Goal: Transaction & Acquisition: Purchase product/service

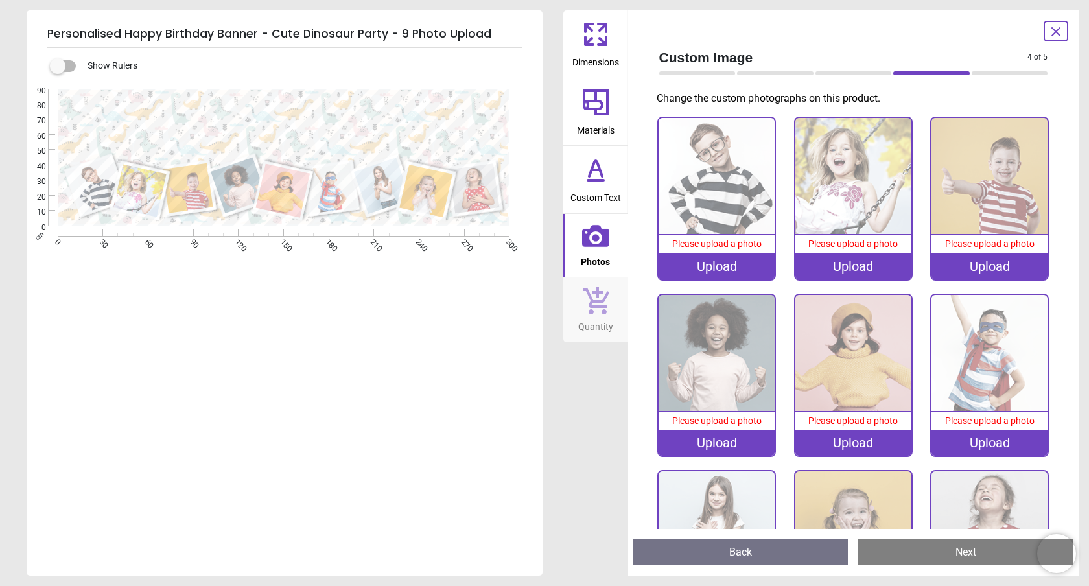
scroll to position [2, 0]
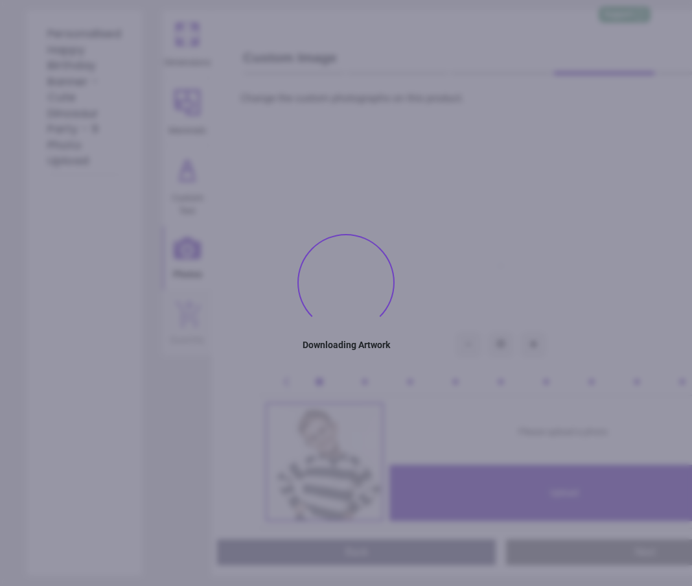
type textarea "**********"
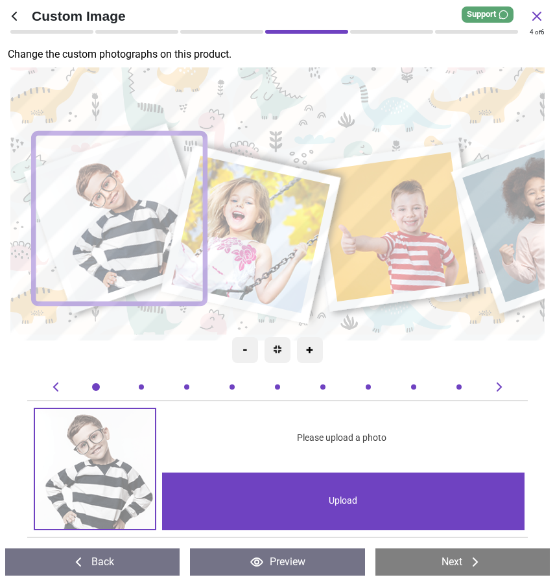
click at [259, 233] on image at bounding box center [250, 235] width 158 height 158
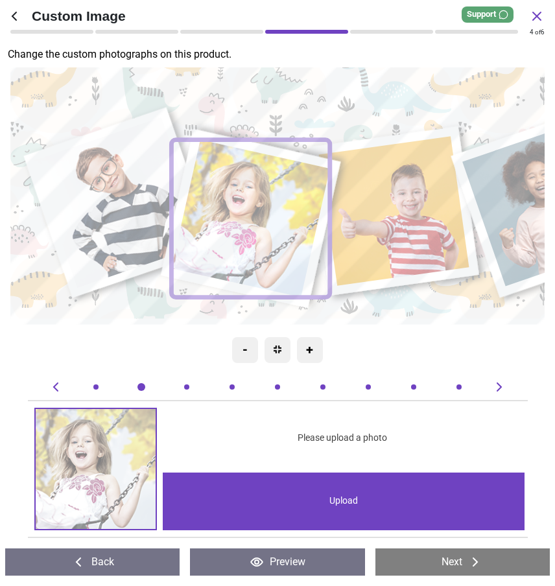
click at [96, 201] on image at bounding box center [118, 202] width 172 height 171
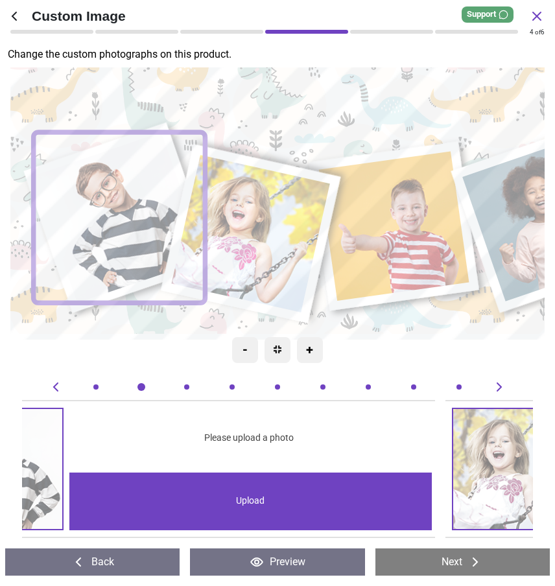
scroll to position [0, 0]
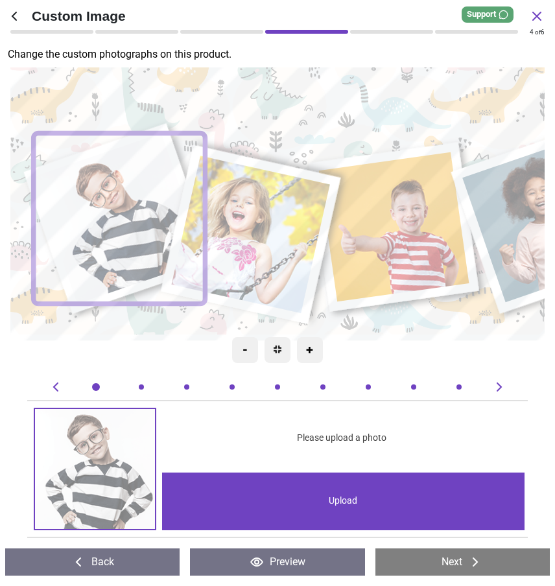
click at [311, 505] on div "Upload" at bounding box center [343, 502] width 362 height 58
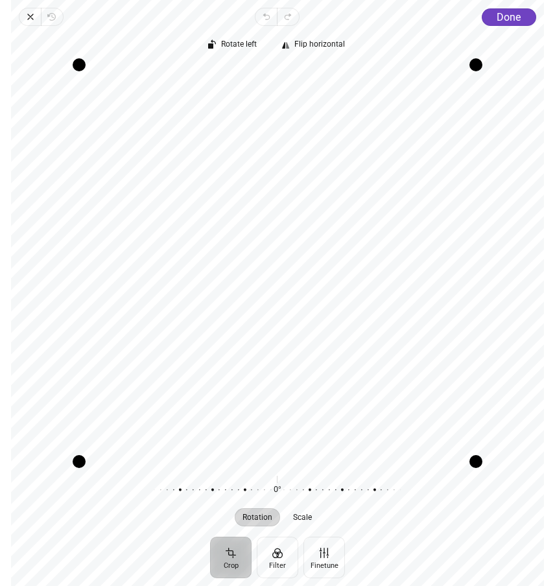
click at [331, 249] on div "Recenter" at bounding box center [277, 263] width 512 height 397
drag, startPoint x: 78, startPoint y: 463, endPoint x: 100, endPoint y: 450, distance: 26.1
click at [100, 450] on div "Drag corner bl" at bounding box center [96, 444] width 13 height 13
click at [513, 14] on span "Done" at bounding box center [509, 17] width 24 height 12
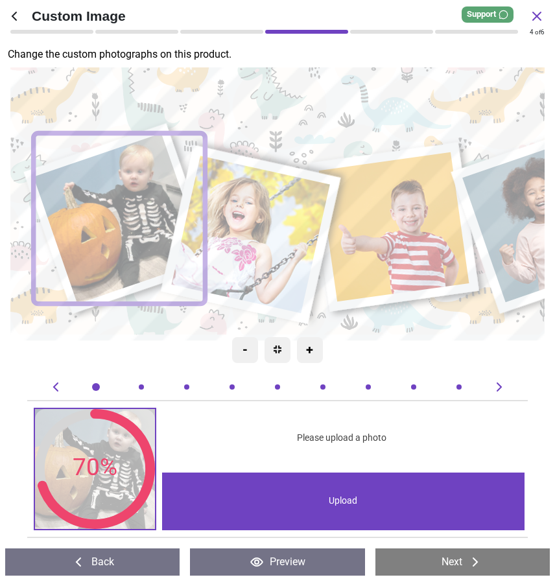
click at [237, 241] on image at bounding box center [250, 235] width 158 height 158
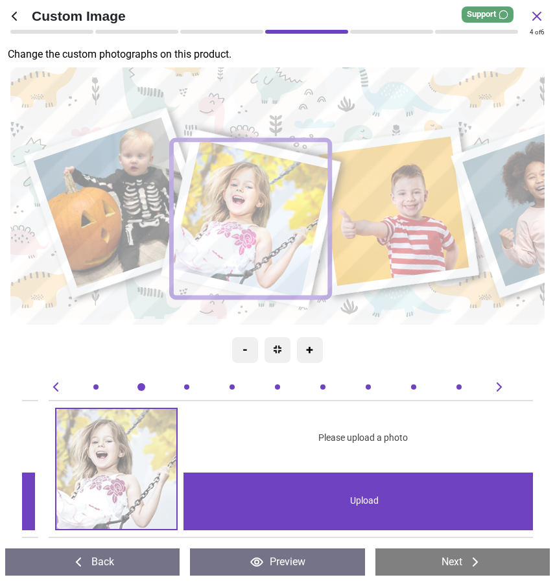
scroll to position [0, 510]
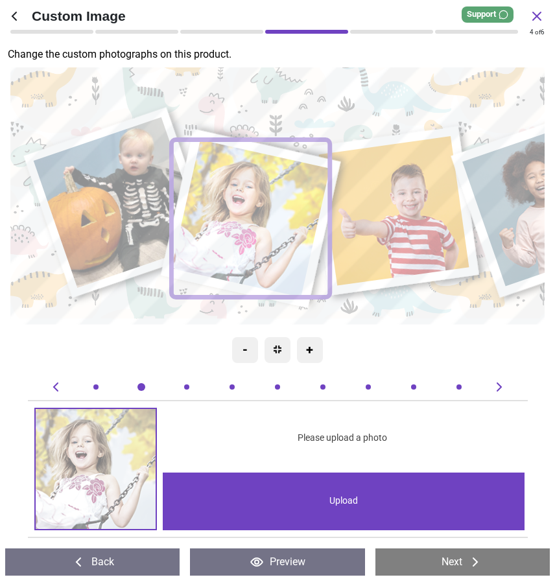
click at [217, 239] on image at bounding box center [250, 218] width 158 height 158
click at [270, 490] on div "Upload" at bounding box center [344, 502] width 362 height 58
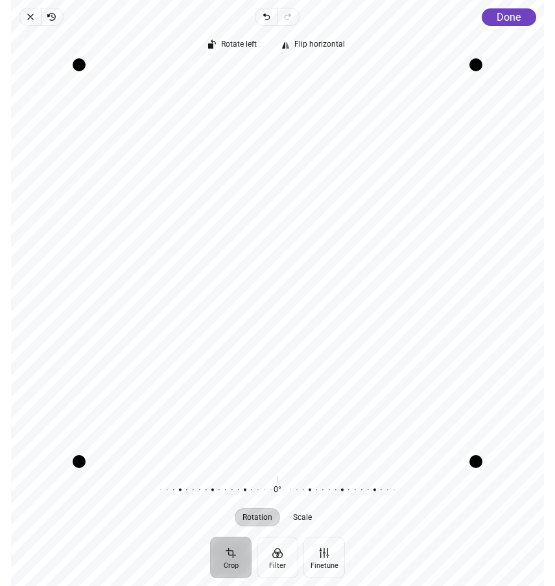
drag, startPoint x: 287, startPoint y: 373, endPoint x: 283, endPoint y: 386, distance: 13.7
click at [283, 386] on div "Recenter" at bounding box center [277, 263] width 512 height 397
click at [506, 19] on span "Done" at bounding box center [509, 17] width 24 height 12
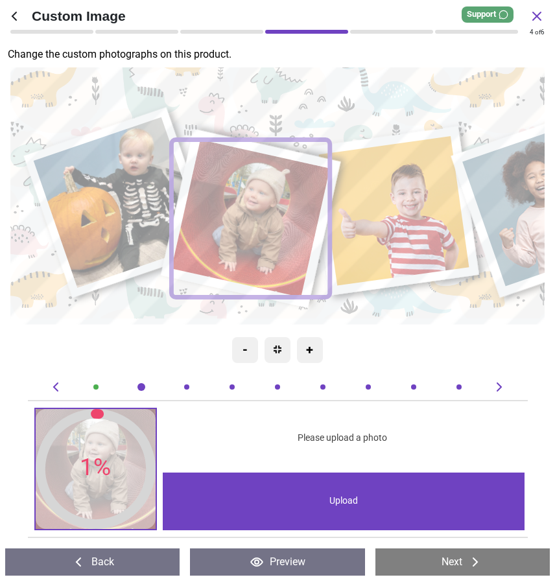
click at [414, 182] on image at bounding box center [393, 210] width 150 height 149
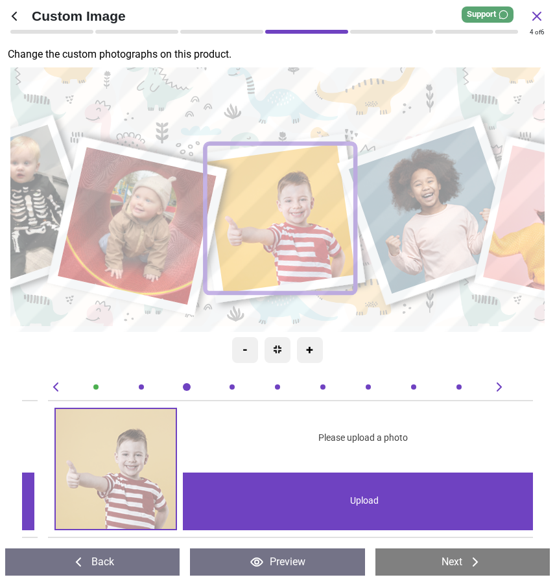
scroll to position [0, 1021]
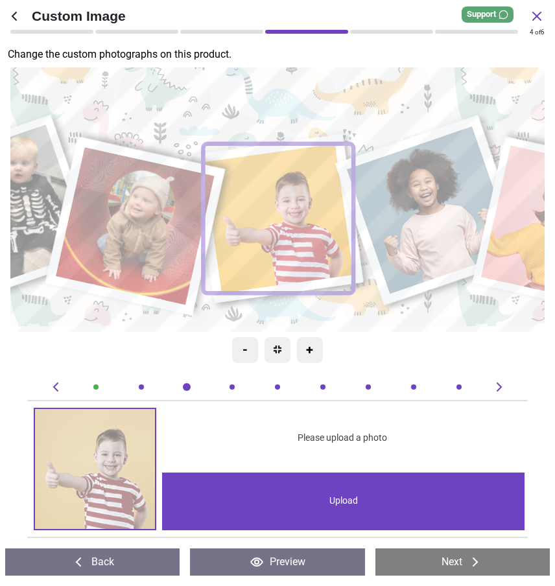
click at [318, 492] on div "Upload" at bounding box center [343, 502] width 362 height 58
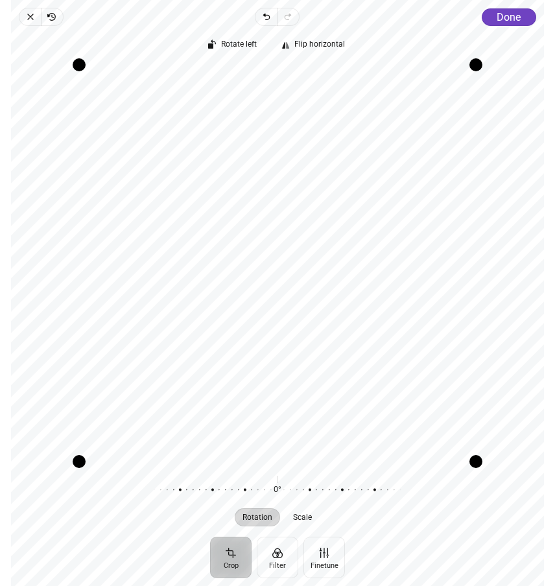
drag, startPoint x: 257, startPoint y: 218, endPoint x: 246, endPoint y: 257, distance: 39.8
click at [246, 257] on div "Recenter" at bounding box center [277, 263] width 512 height 397
drag, startPoint x: 246, startPoint y: 257, endPoint x: 245, endPoint y: 244, distance: 13.0
click at [245, 244] on div "Recenter" at bounding box center [277, 263] width 512 height 397
click at [509, 14] on span "Done" at bounding box center [509, 17] width 24 height 12
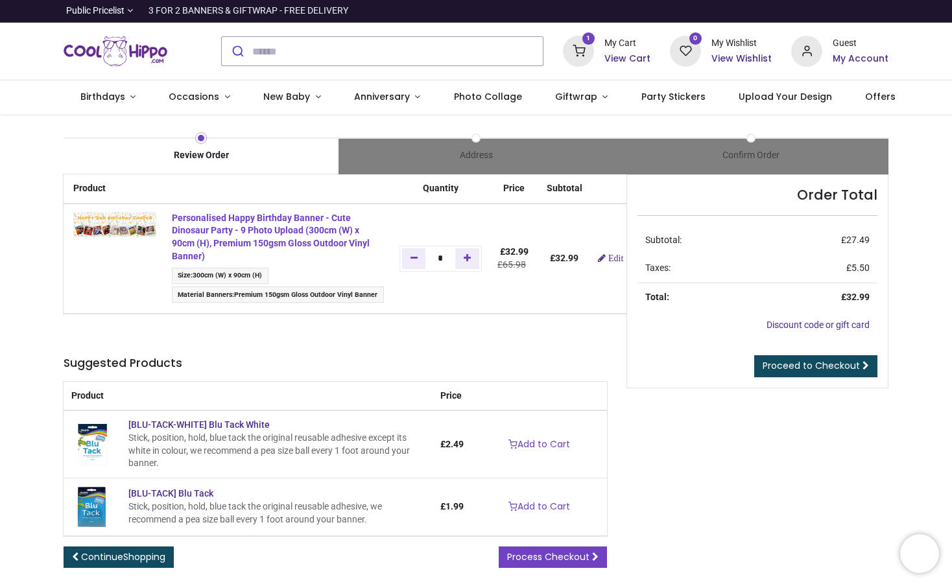
click at [202, 239] on strong "Personalised Happy Birthday Banner - Cute Dinosaur Party - 9 Photo Upload (300c…" at bounding box center [271, 237] width 198 height 49
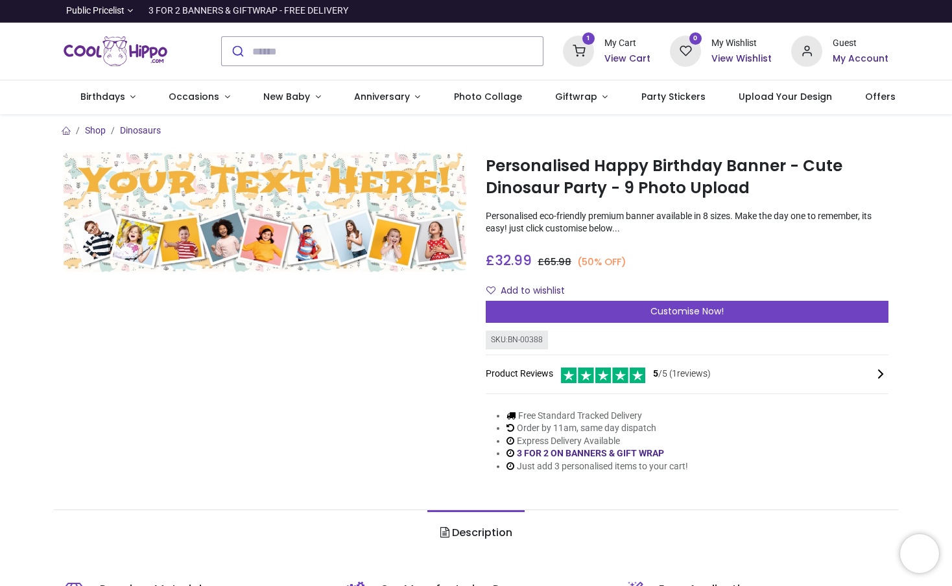
click at [627, 60] on h6 "View Cart" at bounding box center [627, 59] width 46 height 13
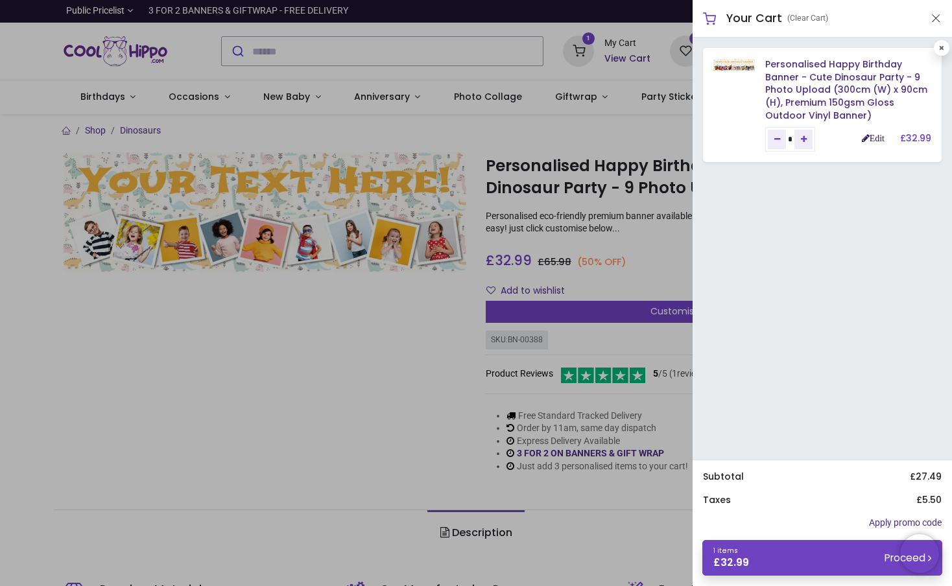
click at [872, 139] on link "Edit" at bounding box center [873, 138] width 23 height 9
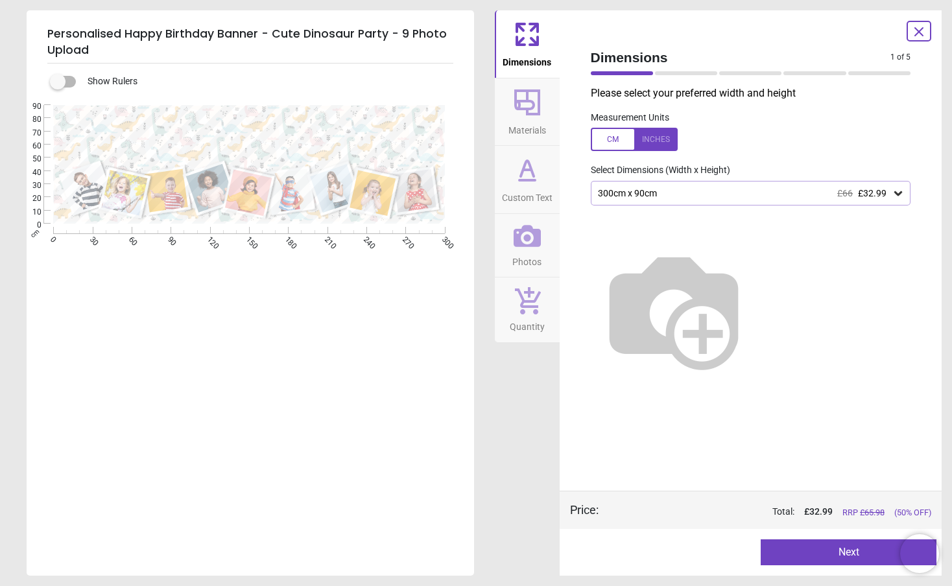
type textarea "**********"
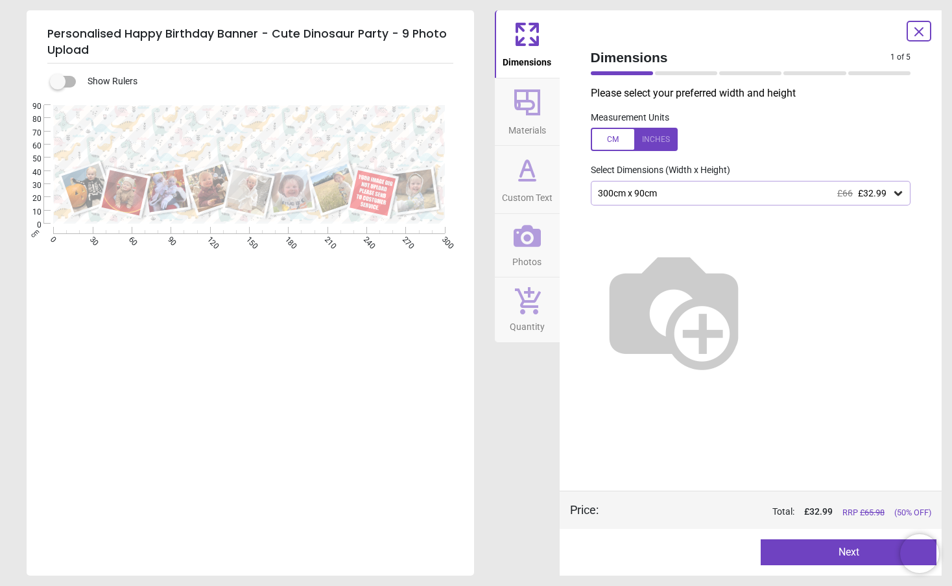
click at [529, 238] on icon at bounding box center [526, 236] width 27 height 22
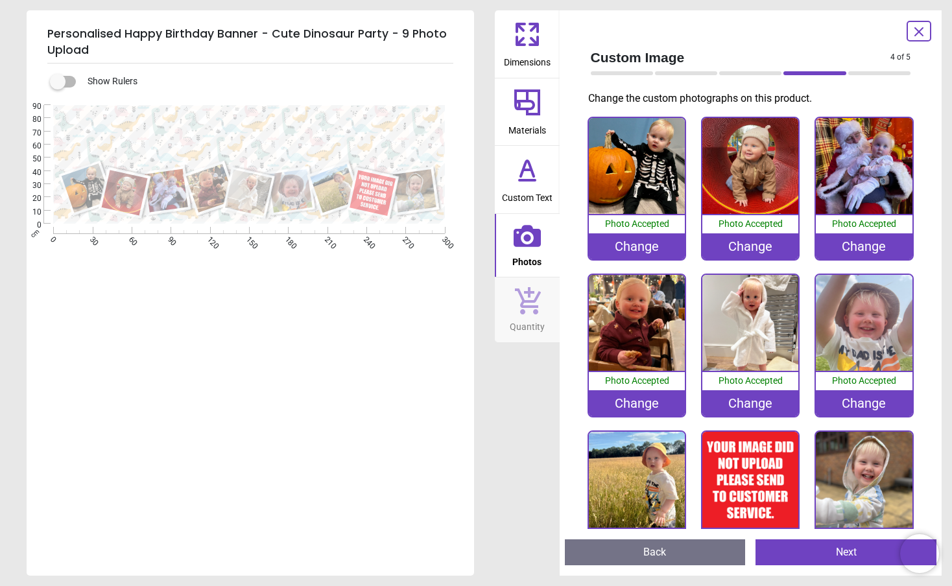
click at [734, 467] on img at bounding box center [750, 480] width 96 height 96
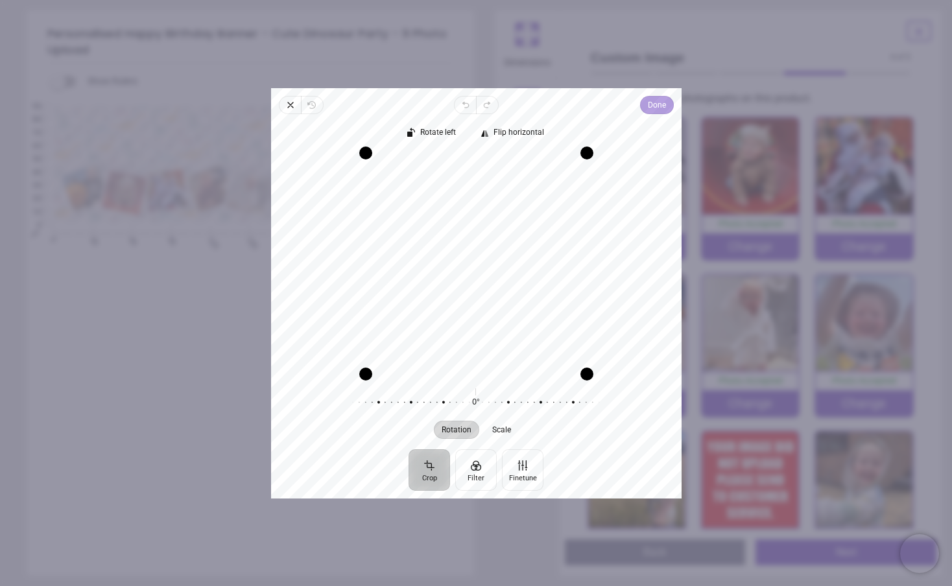
click at [649, 104] on span "Done" at bounding box center [656, 105] width 18 height 16
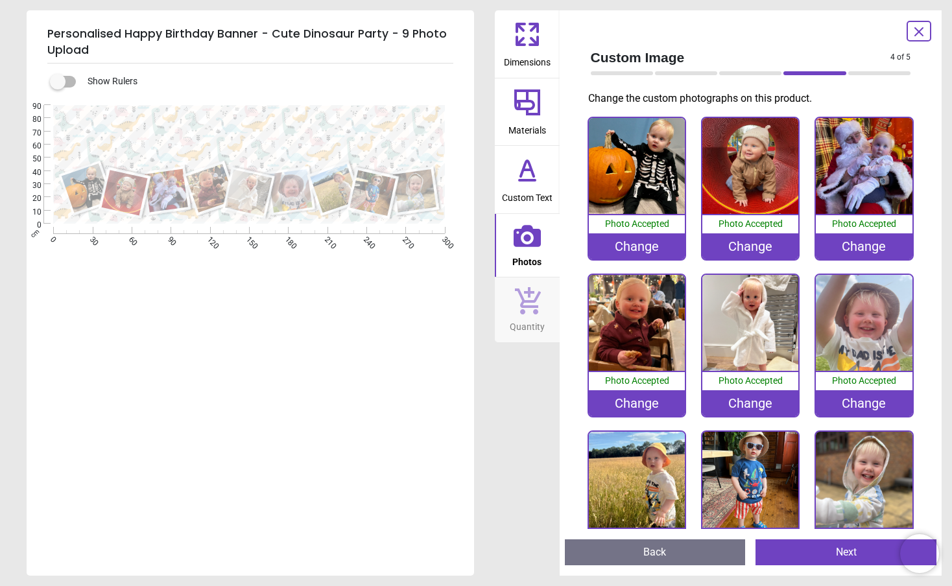
click at [624, 325] on img at bounding box center [637, 323] width 96 height 96
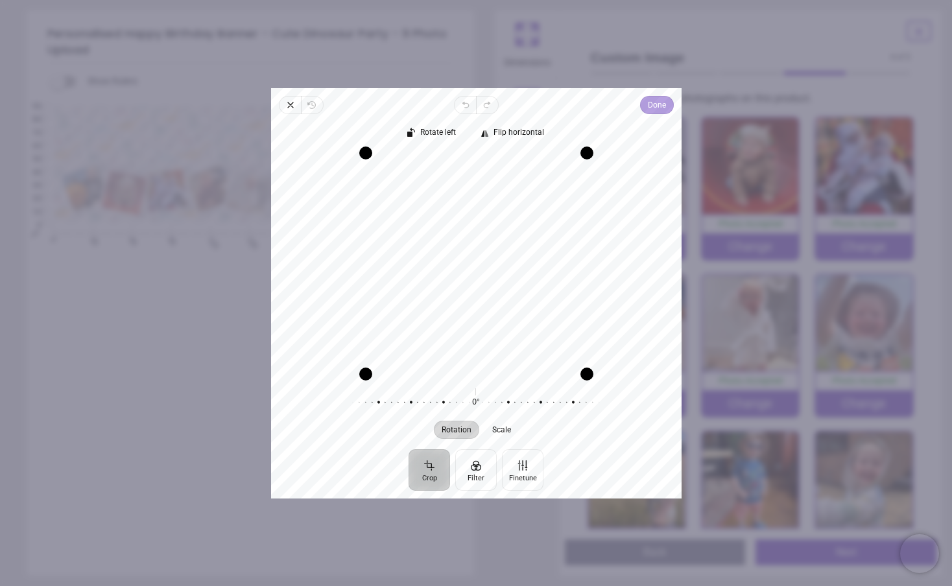
click at [658, 102] on span "Done" at bounding box center [656, 105] width 18 height 16
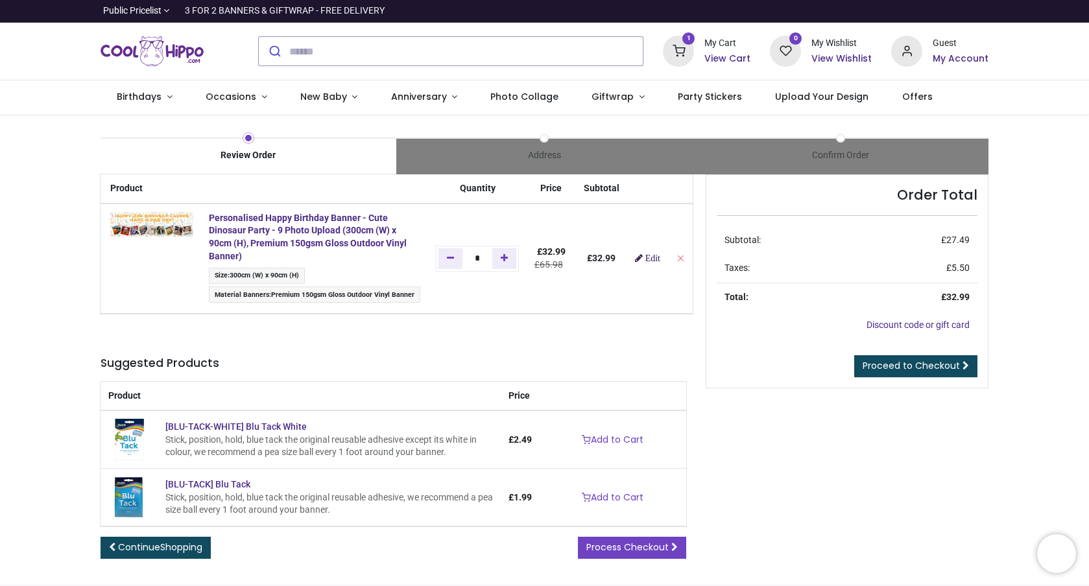
click at [660, 258] on span "Edit" at bounding box center [652, 257] width 15 height 9
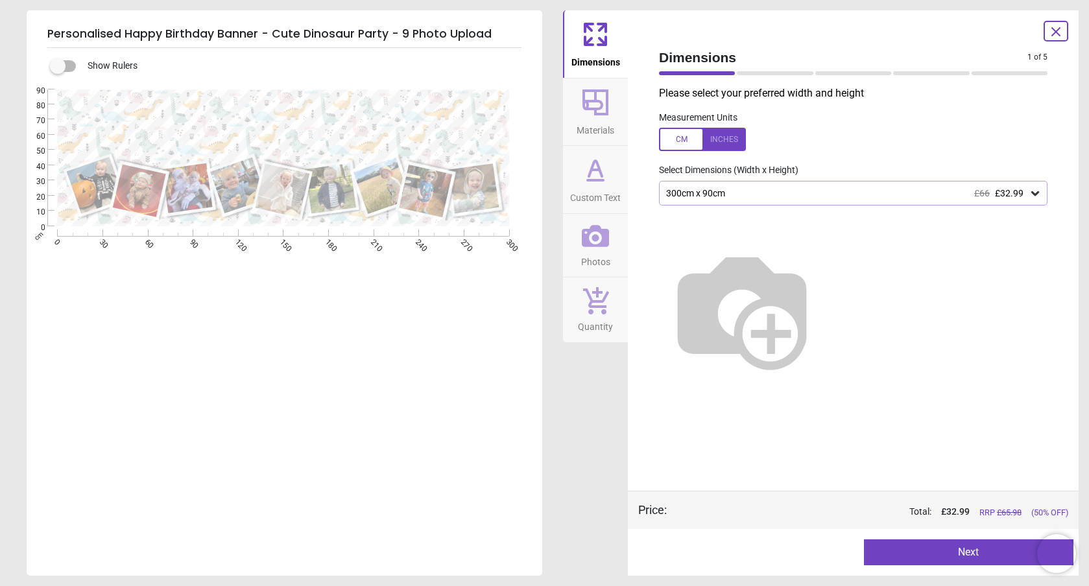
click at [1053, 31] on icon at bounding box center [1056, 32] width 8 height 8
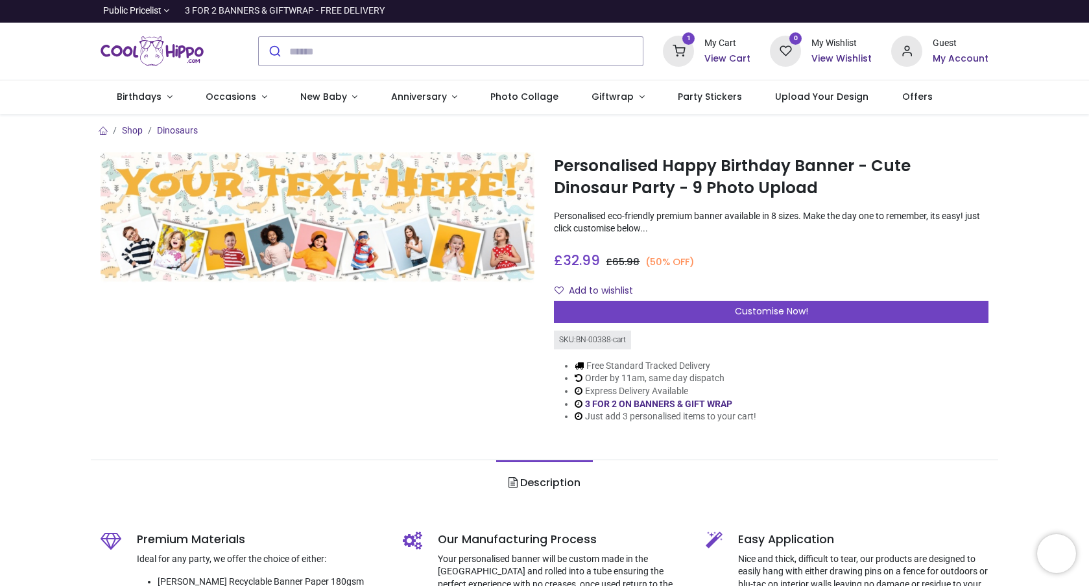
click at [726, 57] on h6 "View Cart" at bounding box center [727, 59] width 46 height 13
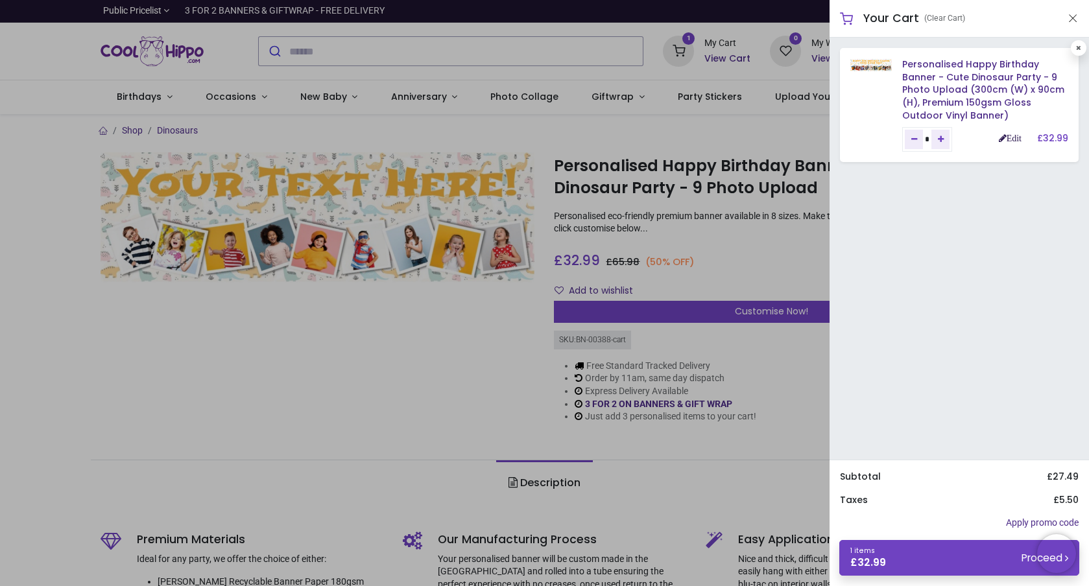
click at [1004, 137] on link "Edit" at bounding box center [1009, 138] width 23 height 9
click at [1026, 117] on h6 "Personalised Happy Birthday Banner - Cute Dinosaur Party - 9 Photo Upload (300c…" at bounding box center [985, 90] width 166 height 64
click at [998, 138] on link "Edit" at bounding box center [1009, 138] width 23 height 9
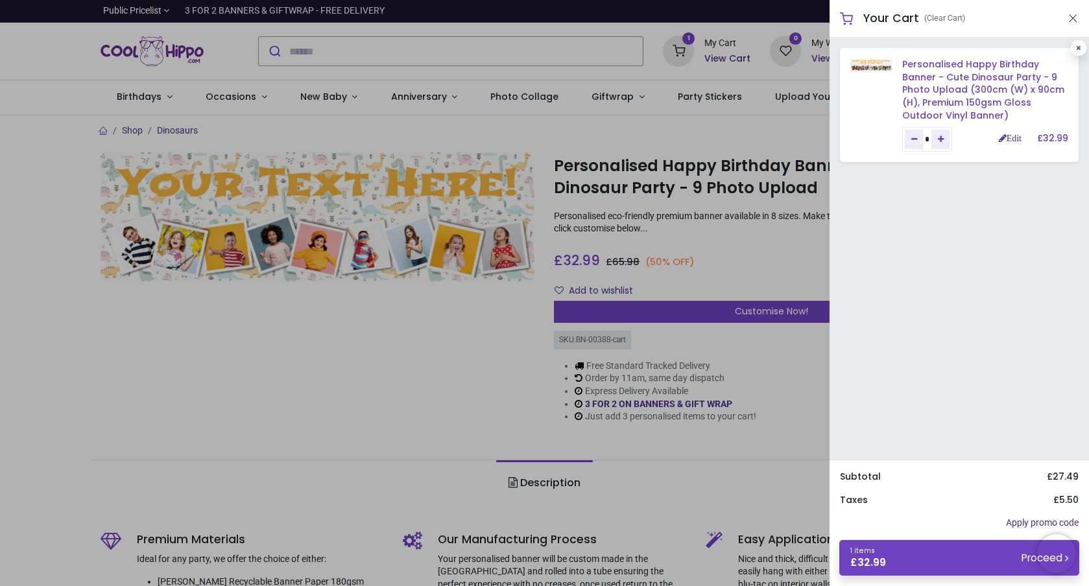
click at [943, 76] on link "Personalised Happy Birthday Banner - Cute Dinosaur Party - 9 Photo Upload (300c…" at bounding box center [983, 90] width 162 height 64
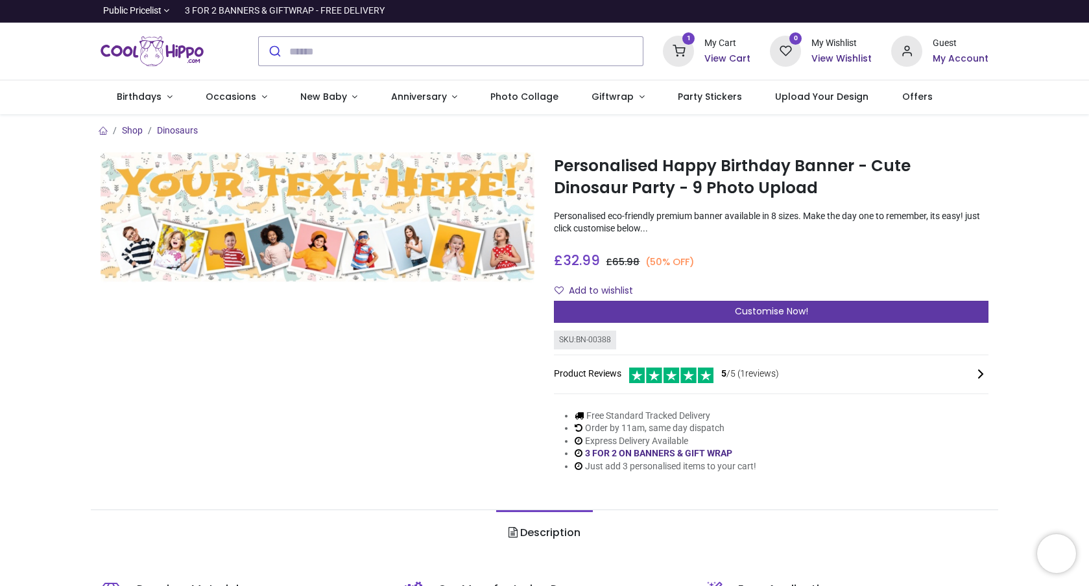
click at [763, 310] on span "Customise Now!" at bounding box center [771, 311] width 73 height 13
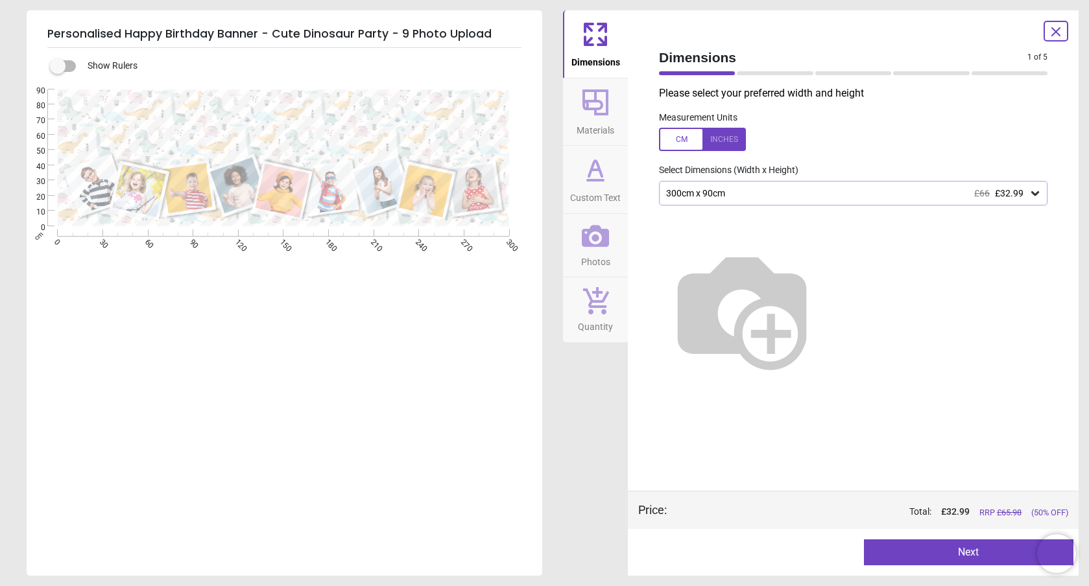
click at [1054, 29] on icon at bounding box center [1056, 32] width 16 height 16
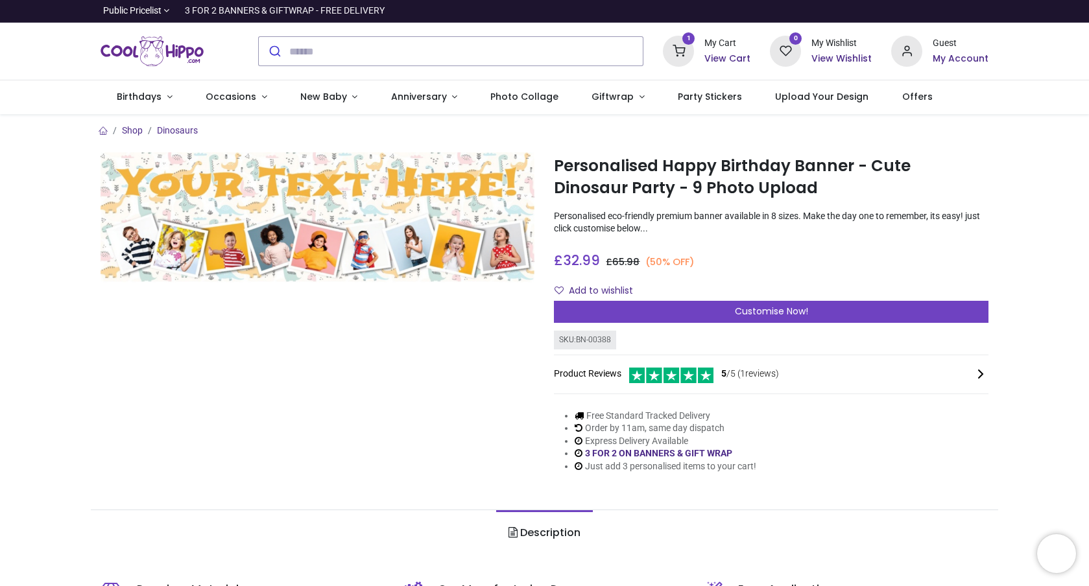
click at [687, 38] on sup "1" at bounding box center [688, 38] width 12 height 12
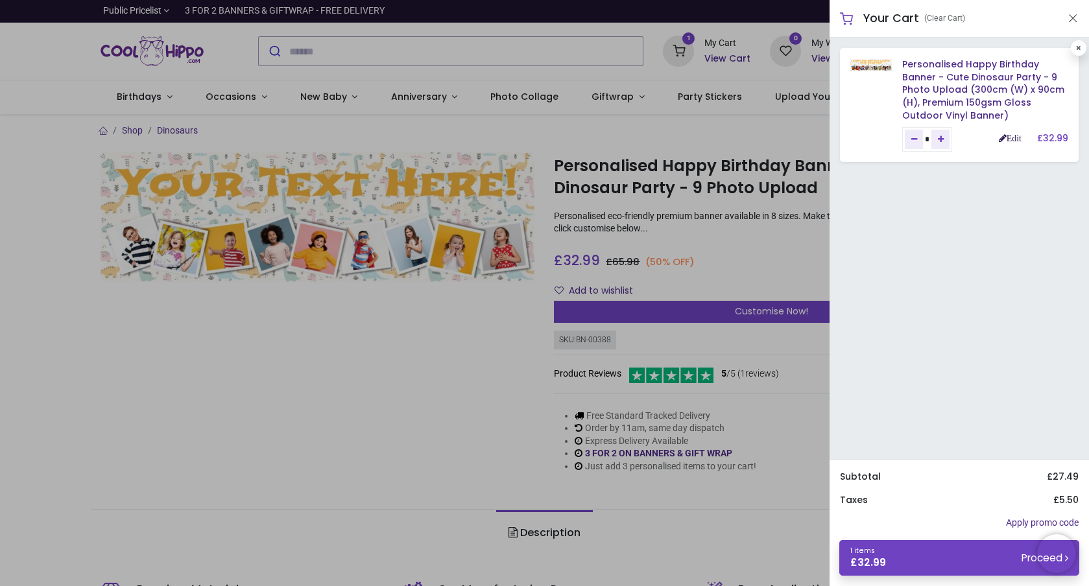
click at [998, 137] on link "Edit" at bounding box center [1009, 138] width 23 height 9
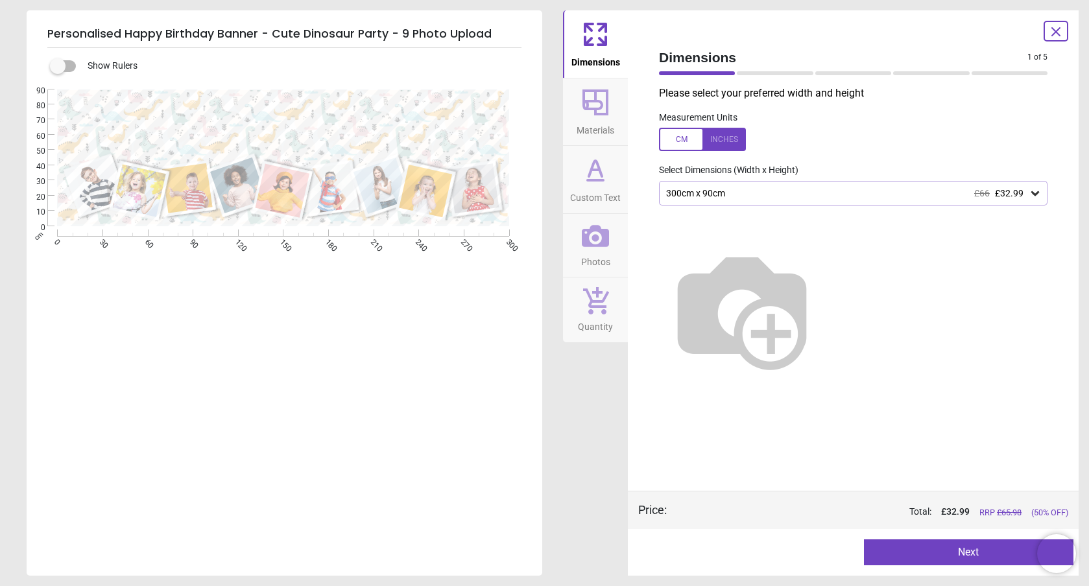
type textarea "**********"
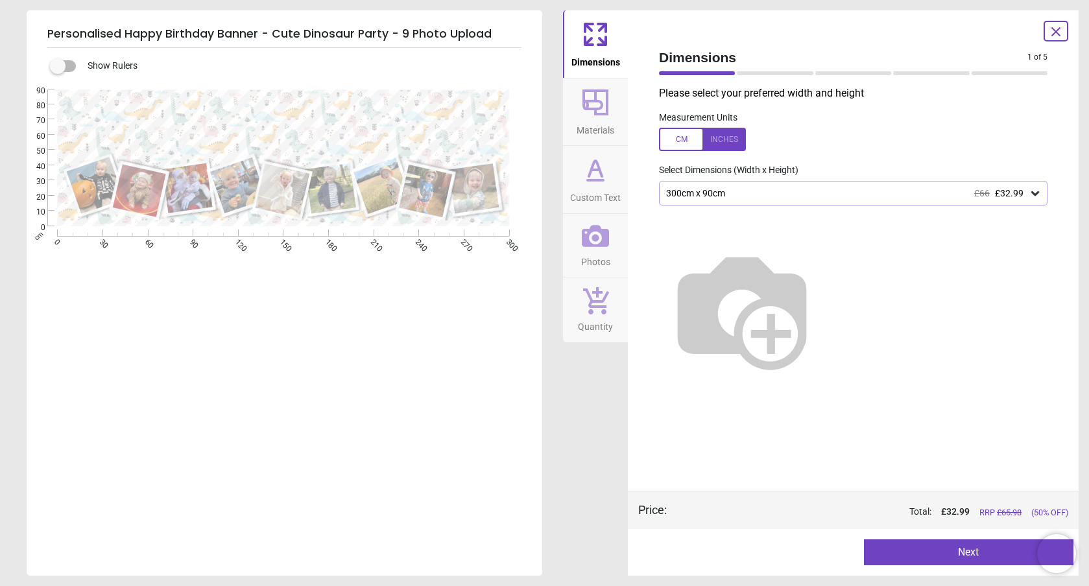
click at [600, 169] on icon at bounding box center [595, 169] width 31 height 31
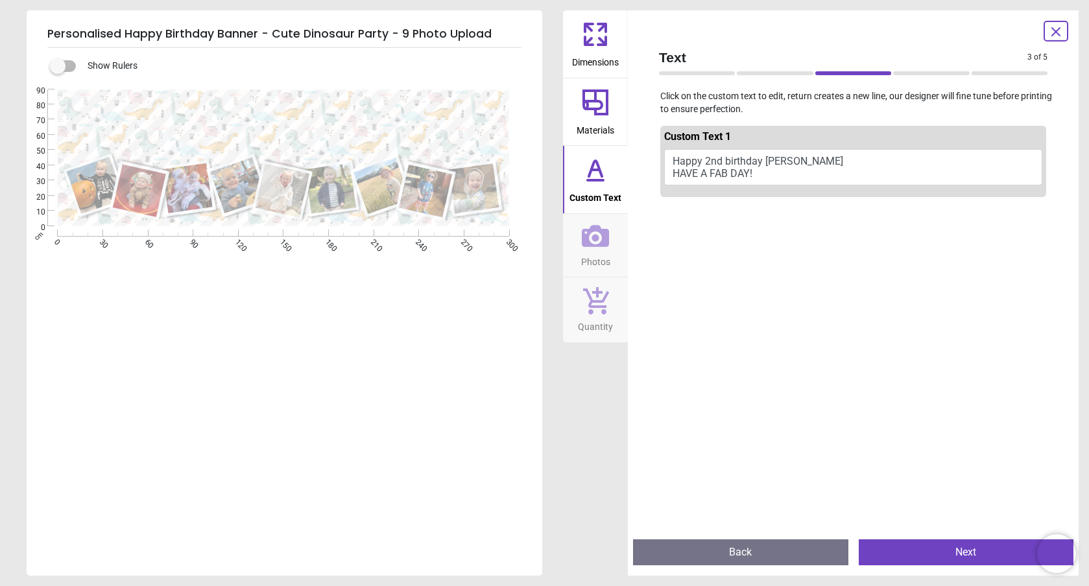
click at [594, 177] on icon at bounding box center [595, 169] width 31 height 31
click at [934, 553] on button "Next" at bounding box center [965, 552] width 215 height 26
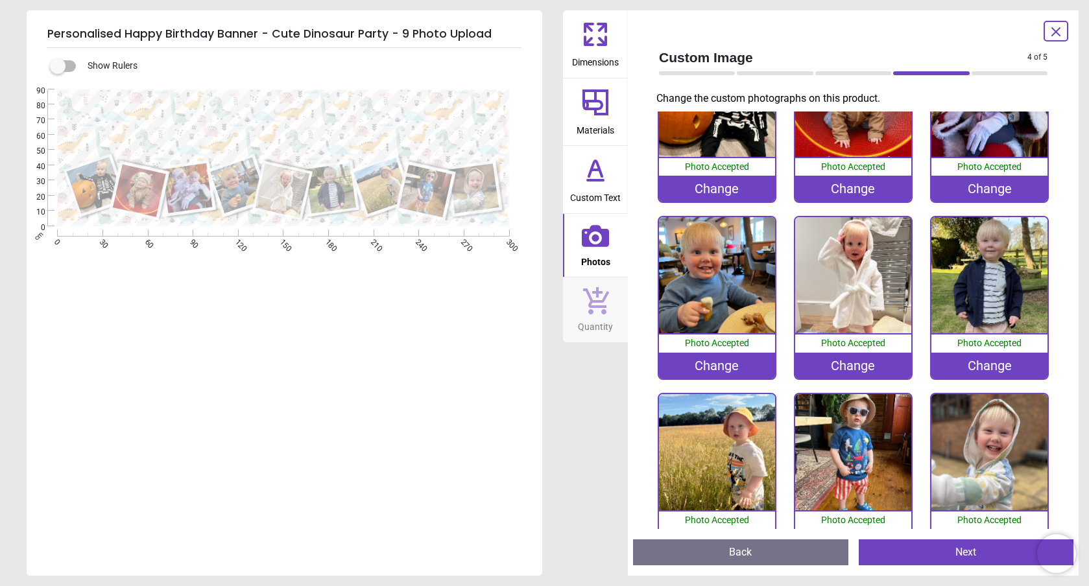
scroll to position [117, 0]
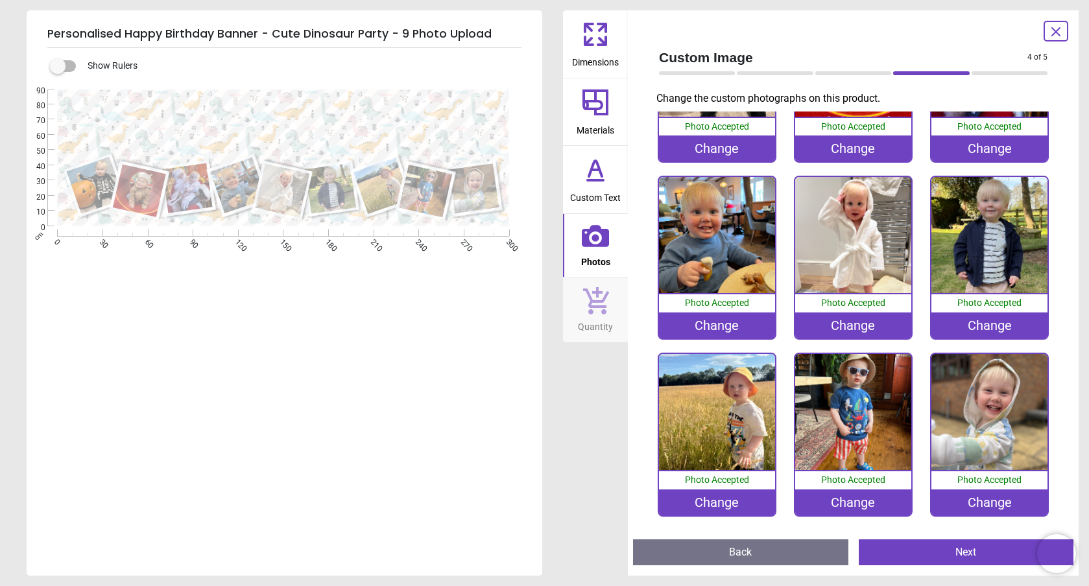
click at [960, 554] on button "Next" at bounding box center [965, 552] width 215 height 26
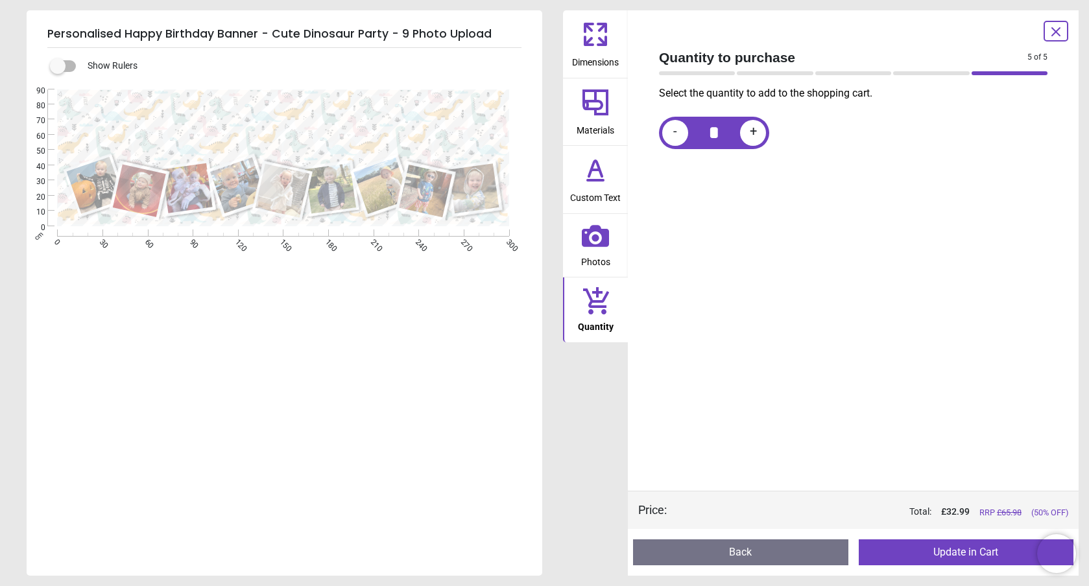
click at [1053, 29] on icon at bounding box center [1056, 32] width 16 height 16
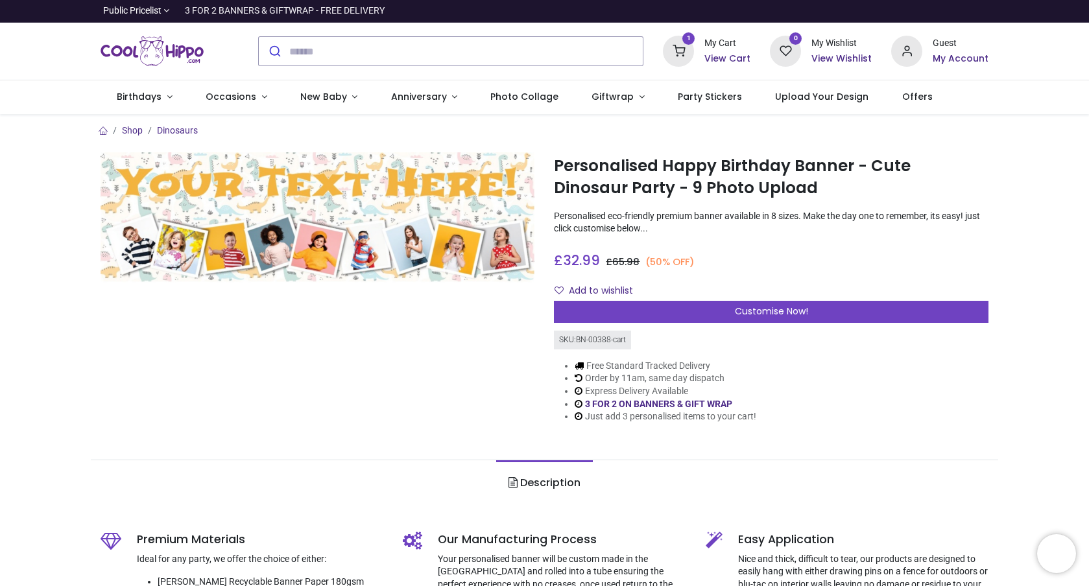
click at [721, 57] on h6 "View Cart" at bounding box center [727, 59] width 46 height 13
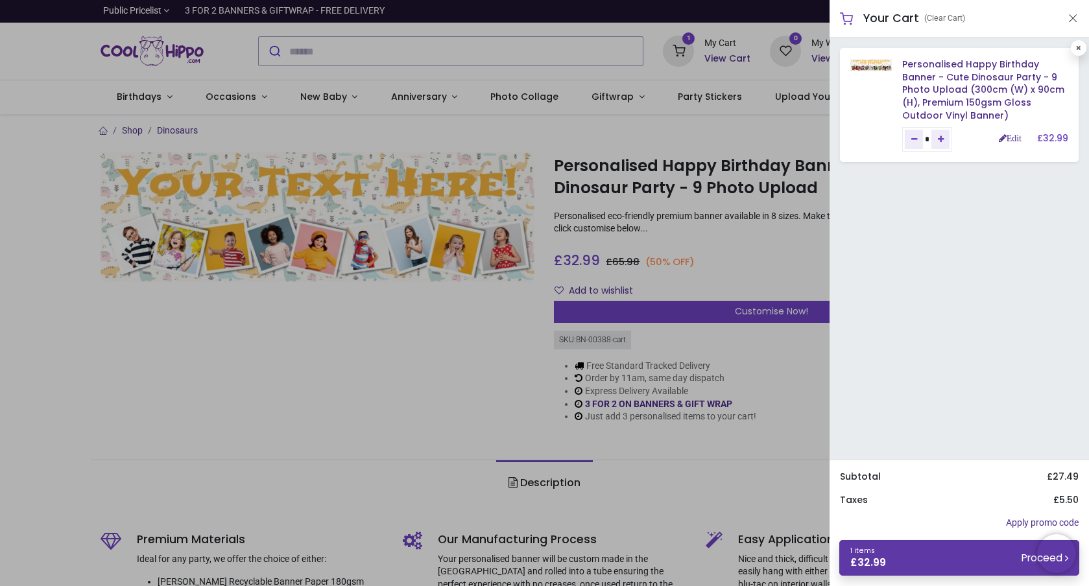
click at [1026, 556] on small "Proceed" at bounding box center [1044, 558] width 47 height 14
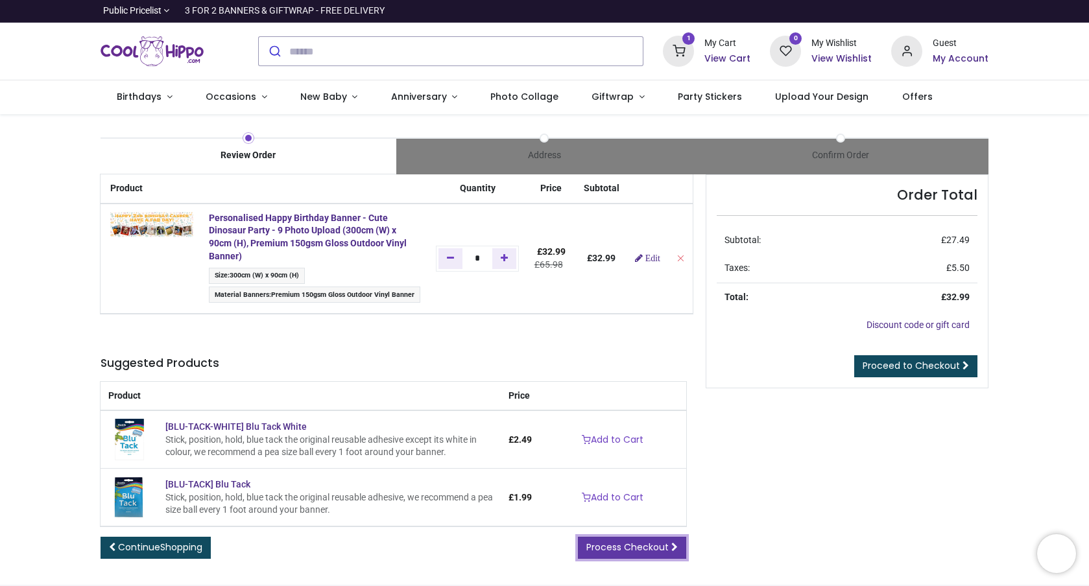
click at [641, 550] on span "Process Checkout" at bounding box center [627, 547] width 82 height 13
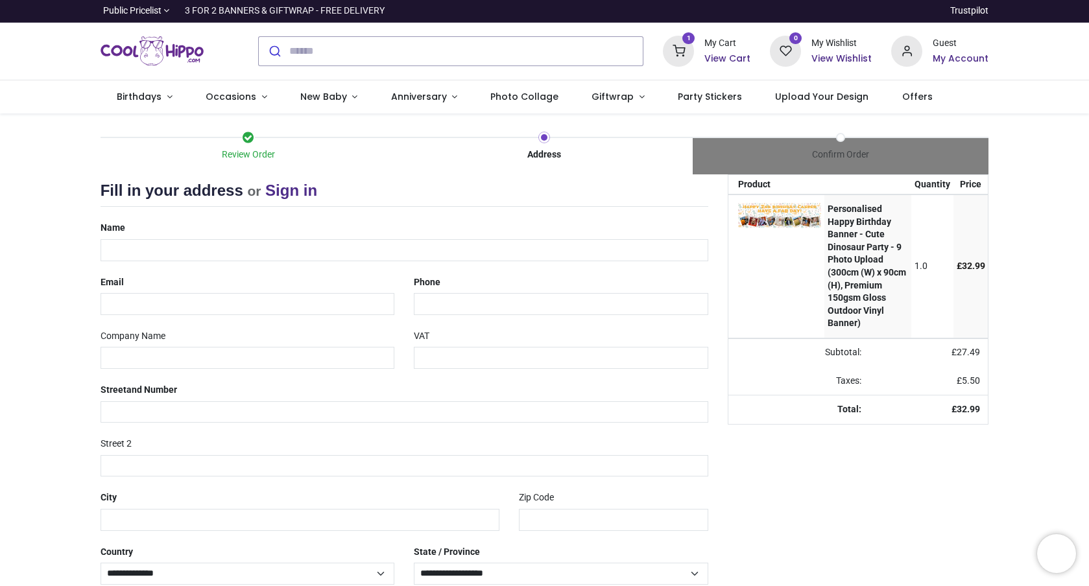
select select "***"
click at [298, 190] on link "Sign in" at bounding box center [291, 191] width 52 height 18
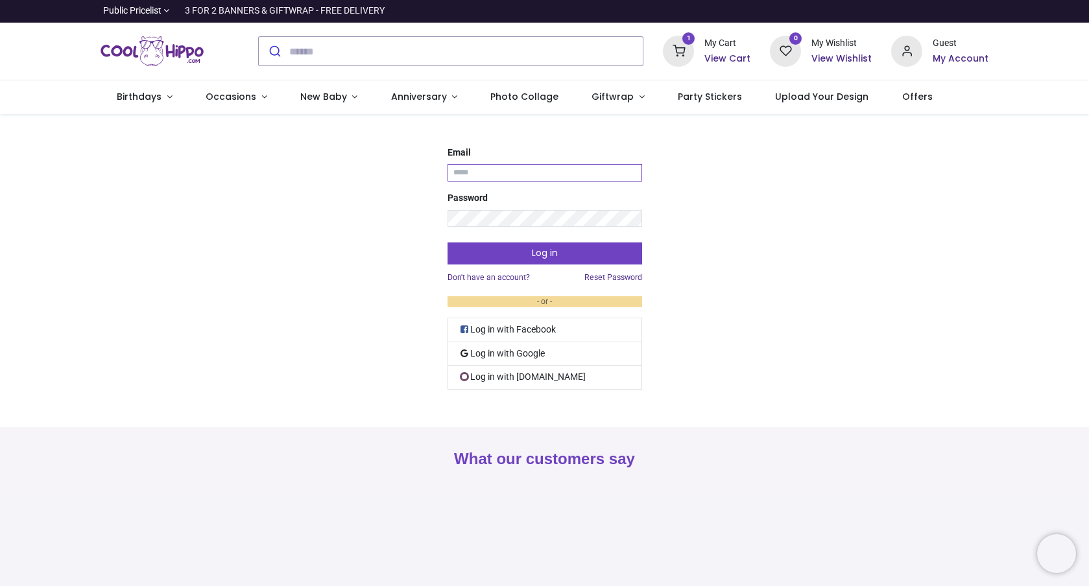
click at [493, 170] on input "Email" at bounding box center [544, 173] width 194 height 18
type input "**********"
click at [601, 279] on link "Reset Password" at bounding box center [613, 277] width 58 height 11
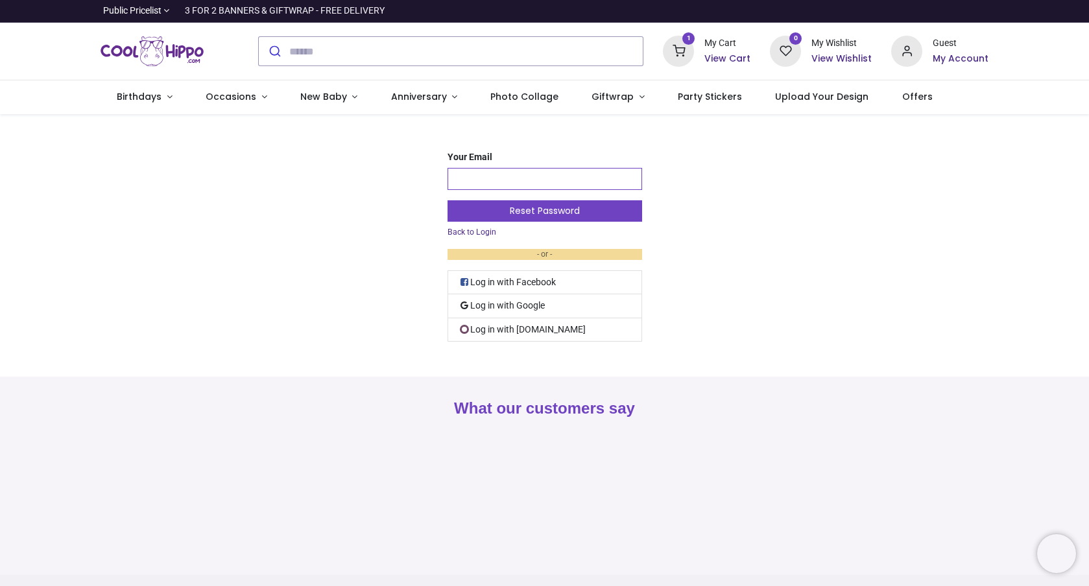
click at [484, 174] on input "Your Email" at bounding box center [544, 179] width 194 height 22
type input "**********"
click at [551, 213] on button "Reset Password" at bounding box center [544, 211] width 194 height 22
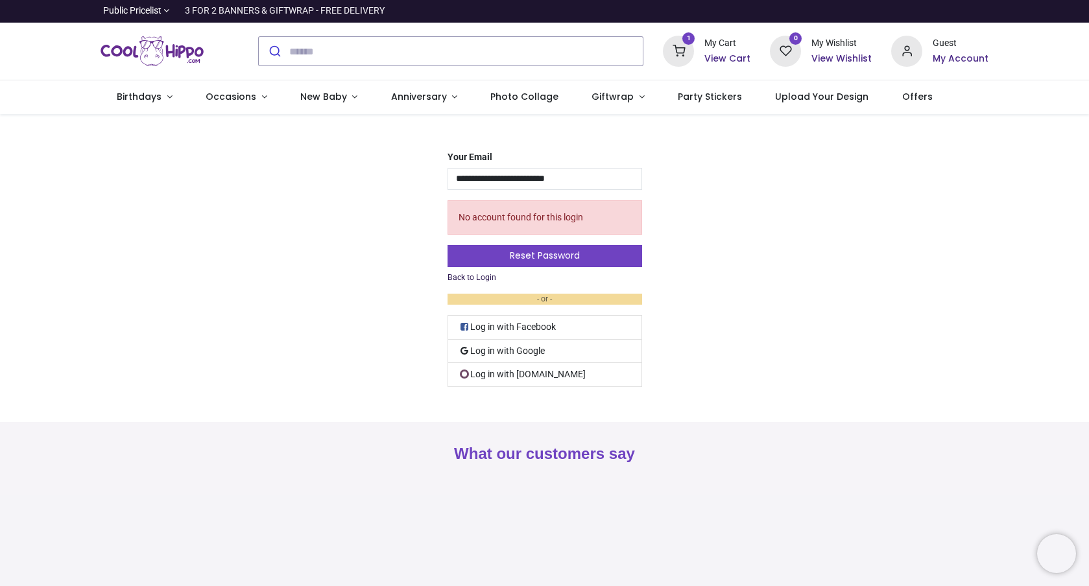
click at [486, 280] on link "Back to Login" at bounding box center [471, 277] width 49 height 11
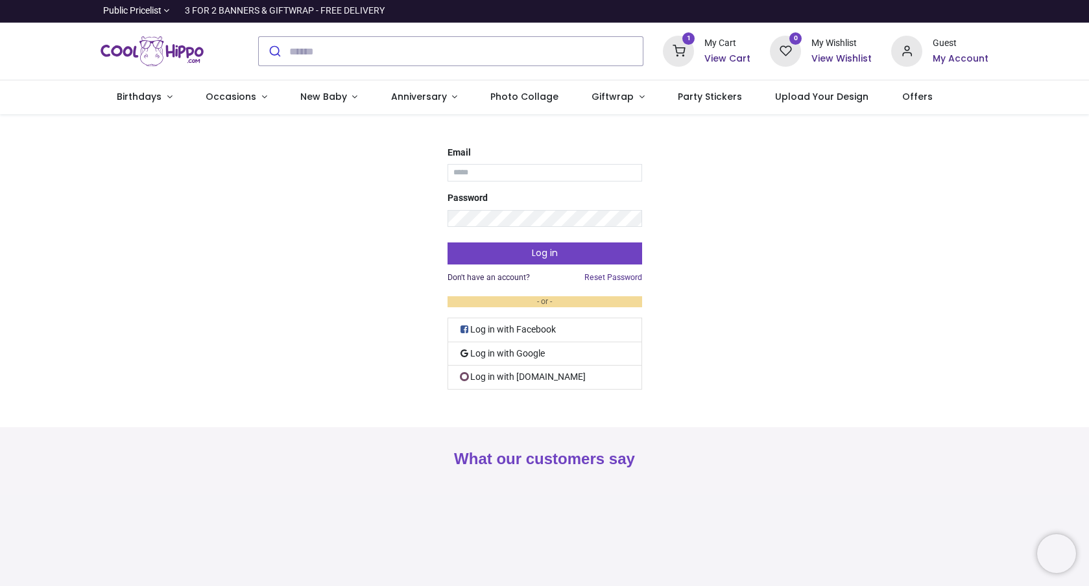
click at [508, 276] on link "Don't have an account?" at bounding box center [488, 277] width 82 height 11
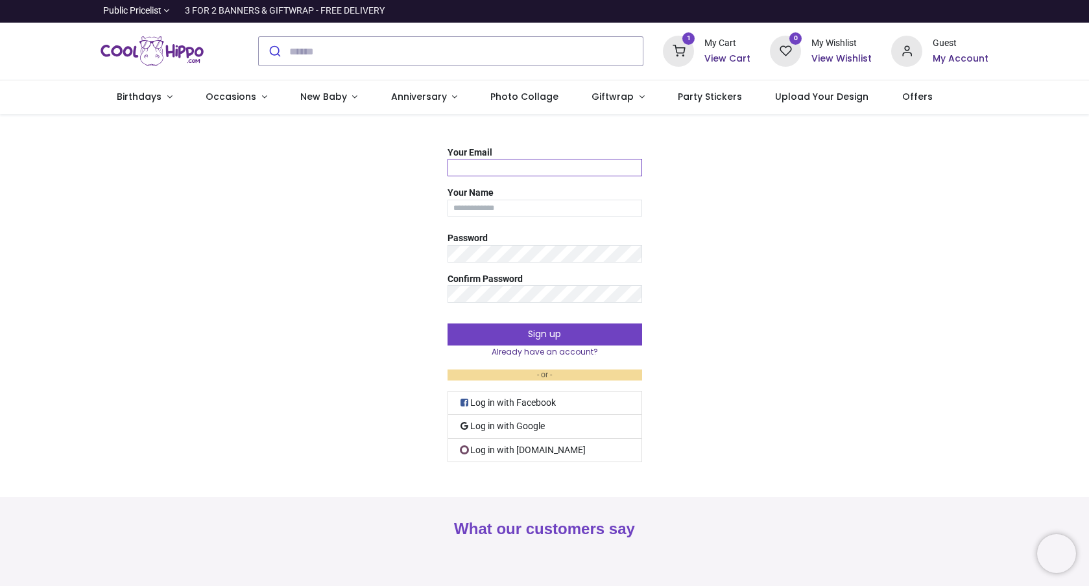
click at [486, 161] on input "Your Email" at bounding box center [544, 168] width 194 height 18
type input "**********"
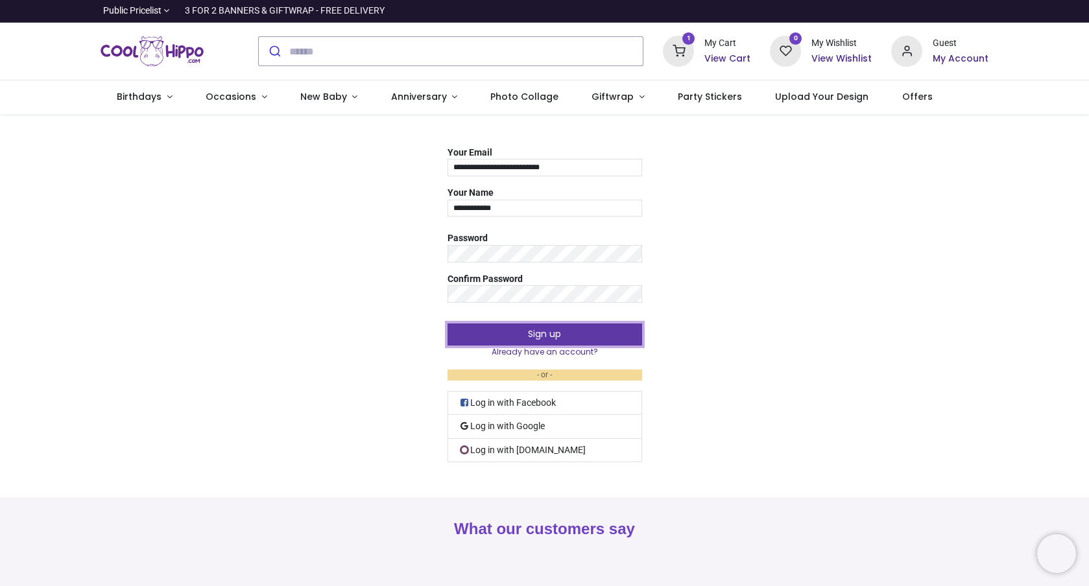
click at [539, 329] on button "Sign up" at bounding box center [544, 335] width 194 height 22
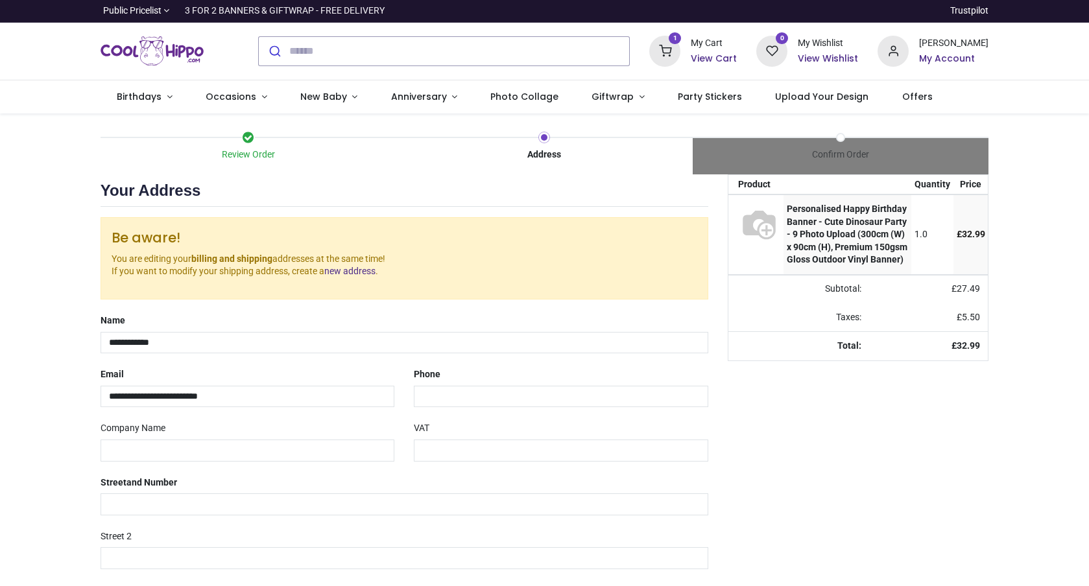
select select "***"
click at [447, 396] on input "tel" at bounding box center [561, 397] width 294 height 22
type input "**********"
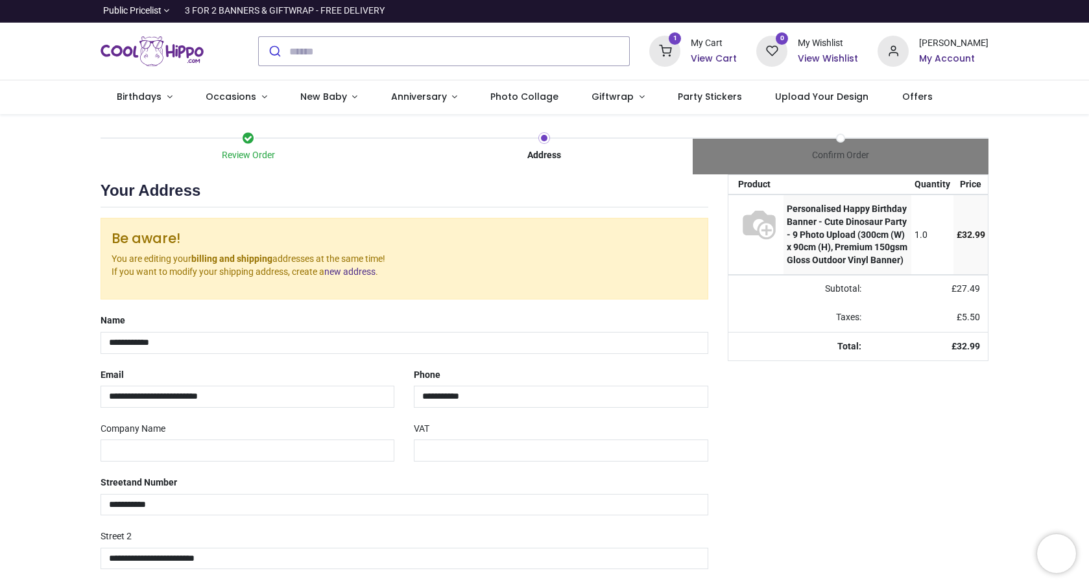
type input "**********"
type input "********"
select select "***"
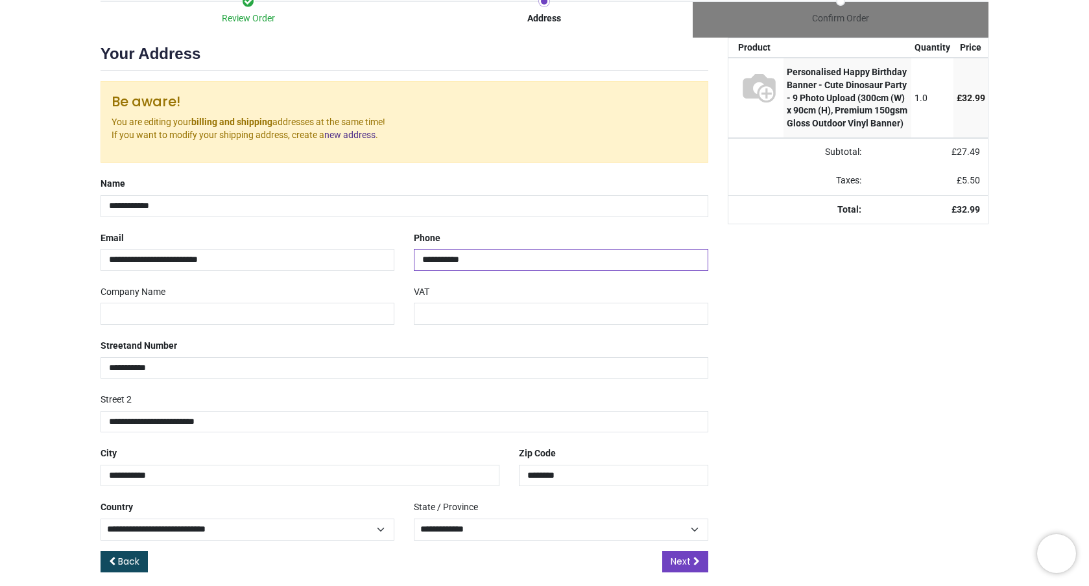
scroll to position [149, 0]
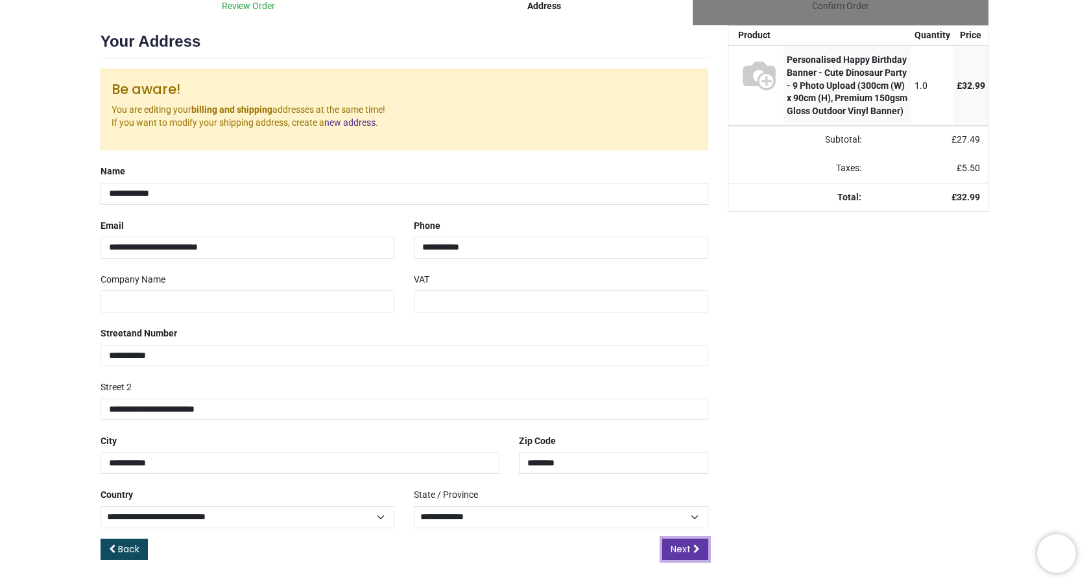
click at [687, 548] on span "Next" at bounding box center [680, 549] width 20 height 13
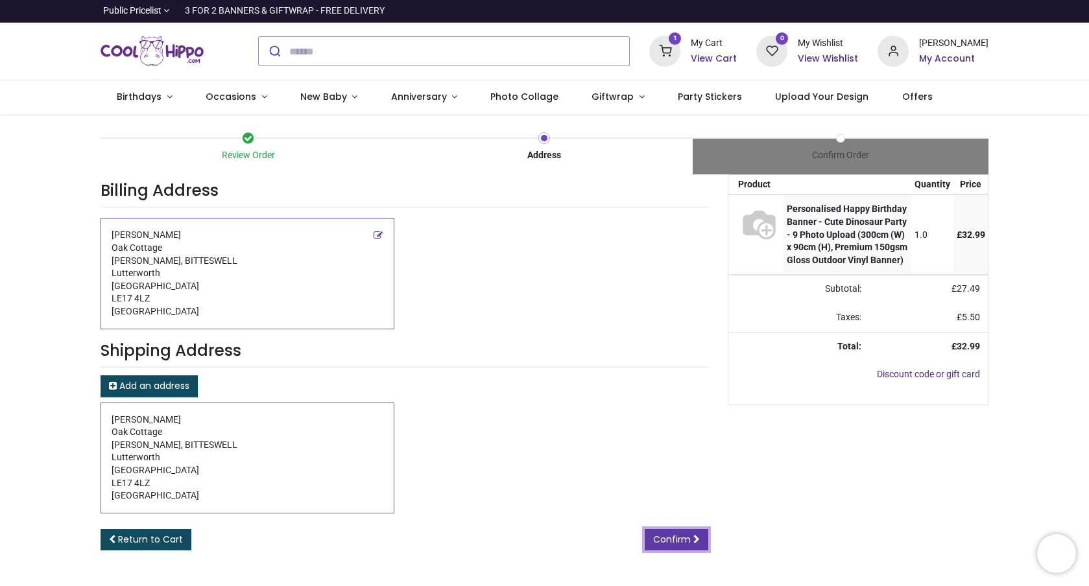
click at [680, 543] on span "Confirm" at bounding box center [672, 539] width 38 height 13
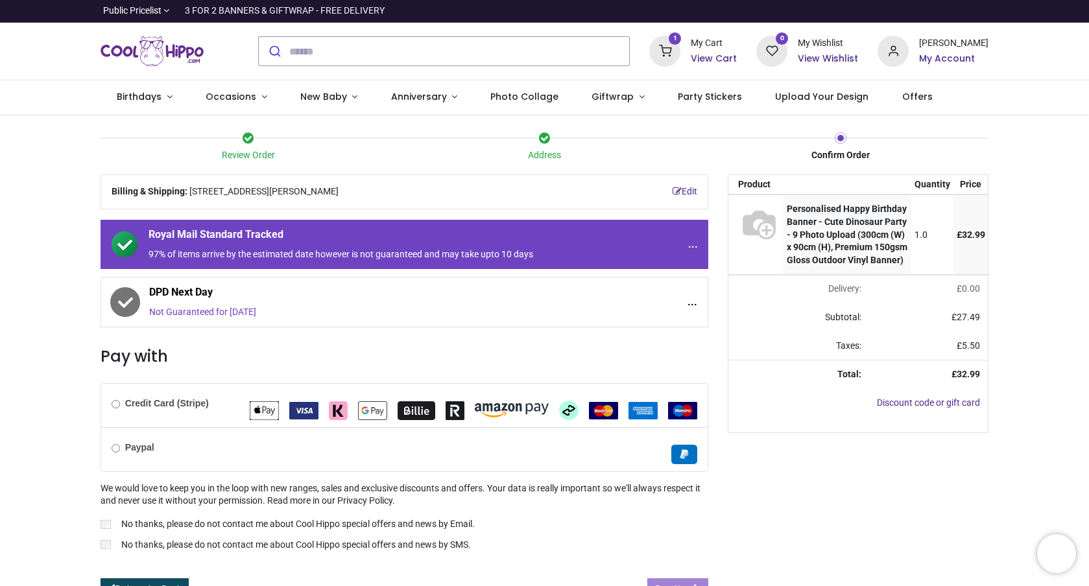
click at [115, 281] on div "Royal Mail Standard Tracked 97% of items arrive by the estimated date however i…" at bounding box center [404, 277] width 608 height 115
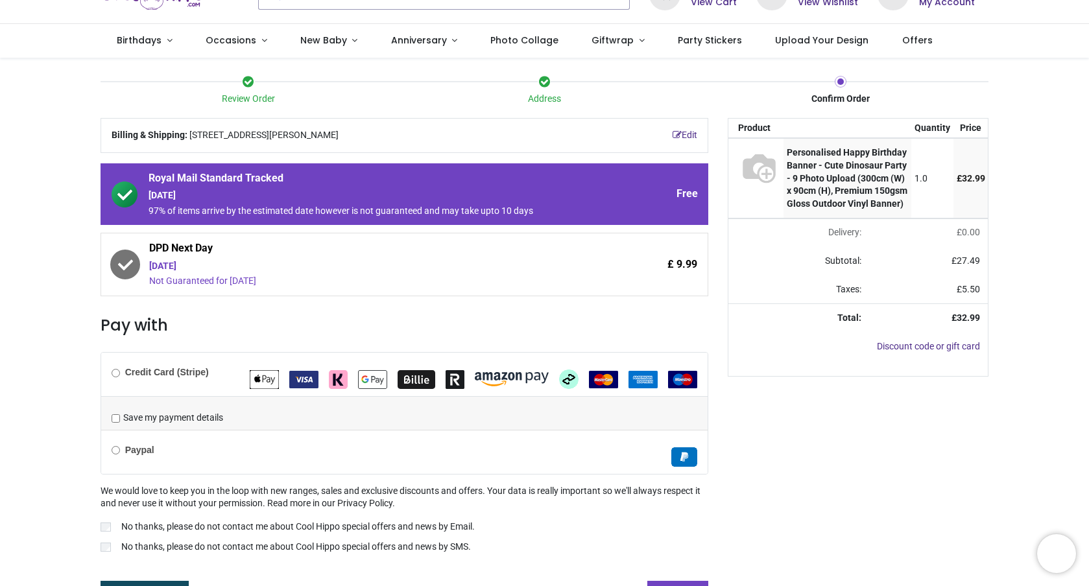
scroll to position [78, 0]
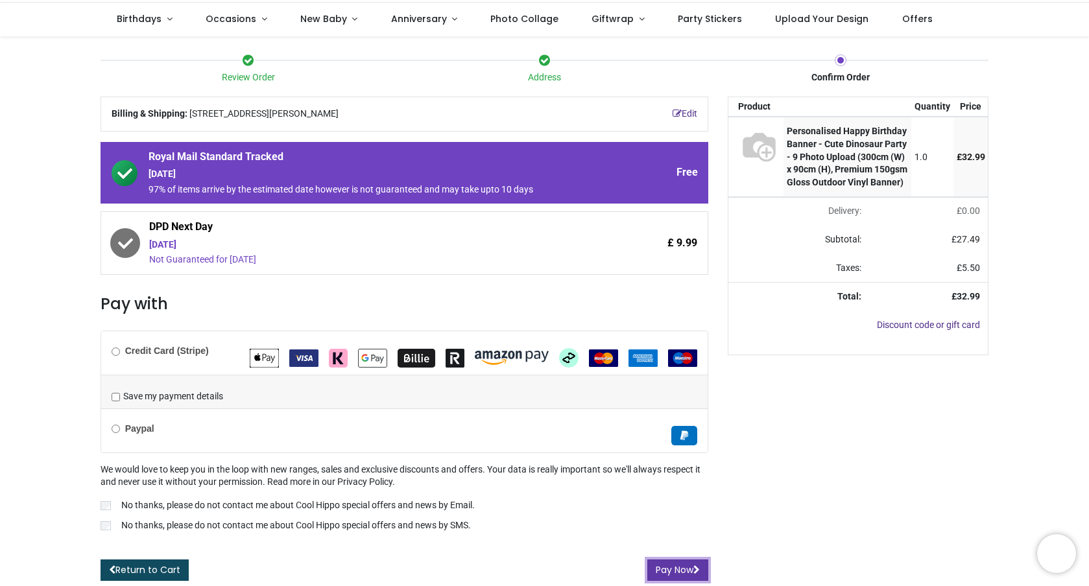
click at [668, 572] on button "Pay Now" at bounding box center [677, 570] width 61 height 22
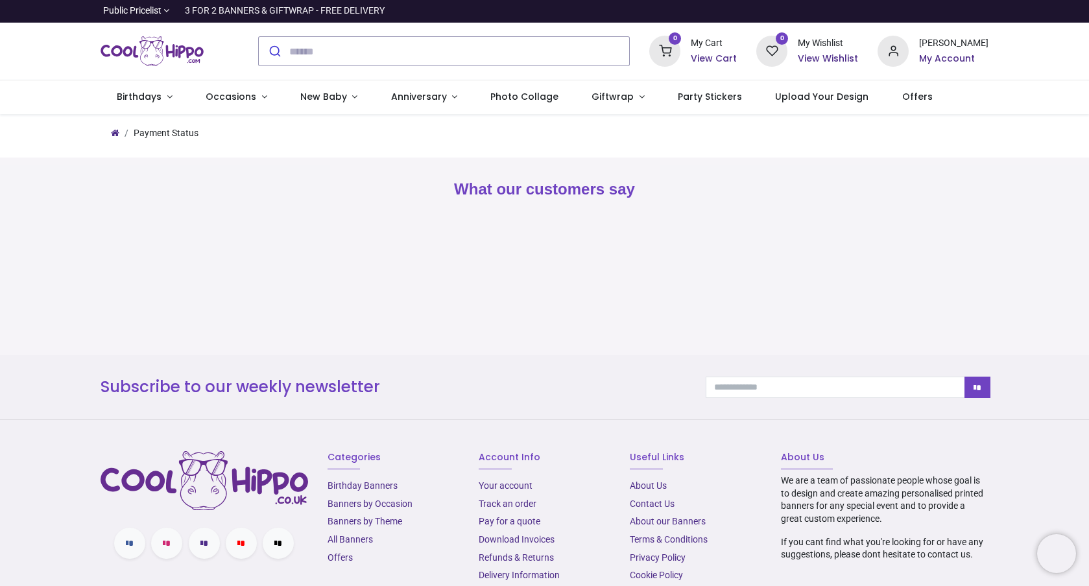
type input "**********"
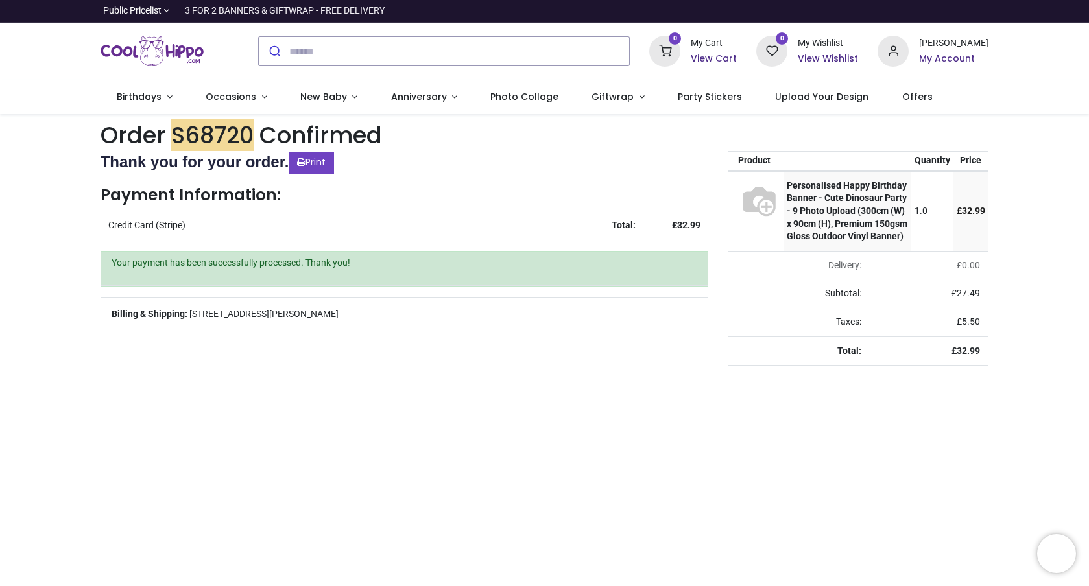
type input "**********"
